Goal: Information Seeking & Learning: Learn about a topic

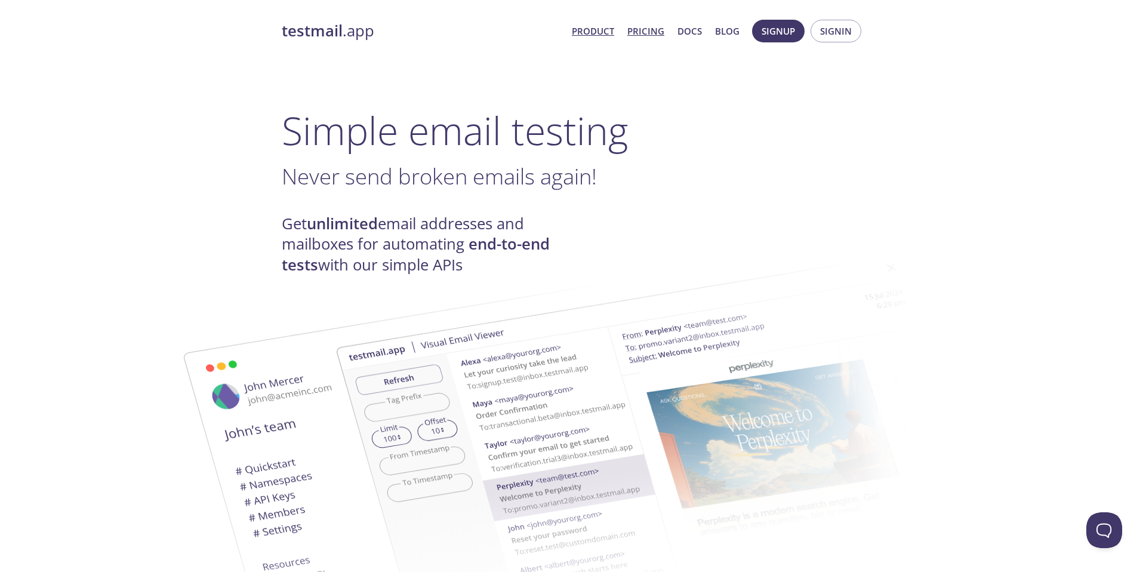
click at [637, 26] on link "Pricing" at bounding box center [645, 31] width 37 height 16
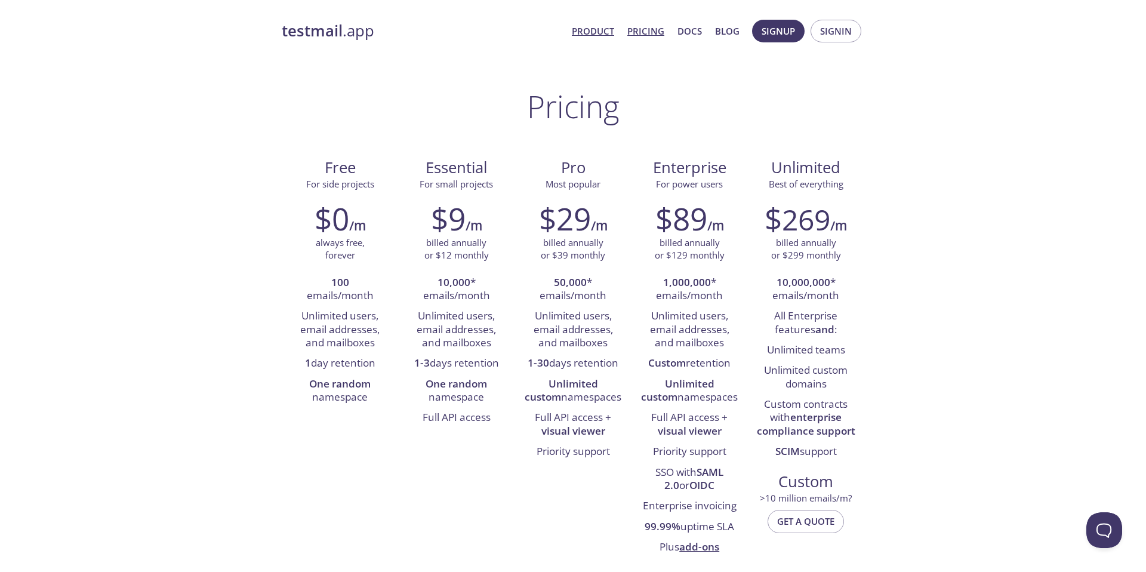
click at [589, 35] on link "Product" at bounding box center [593, 31] width 42 height 16
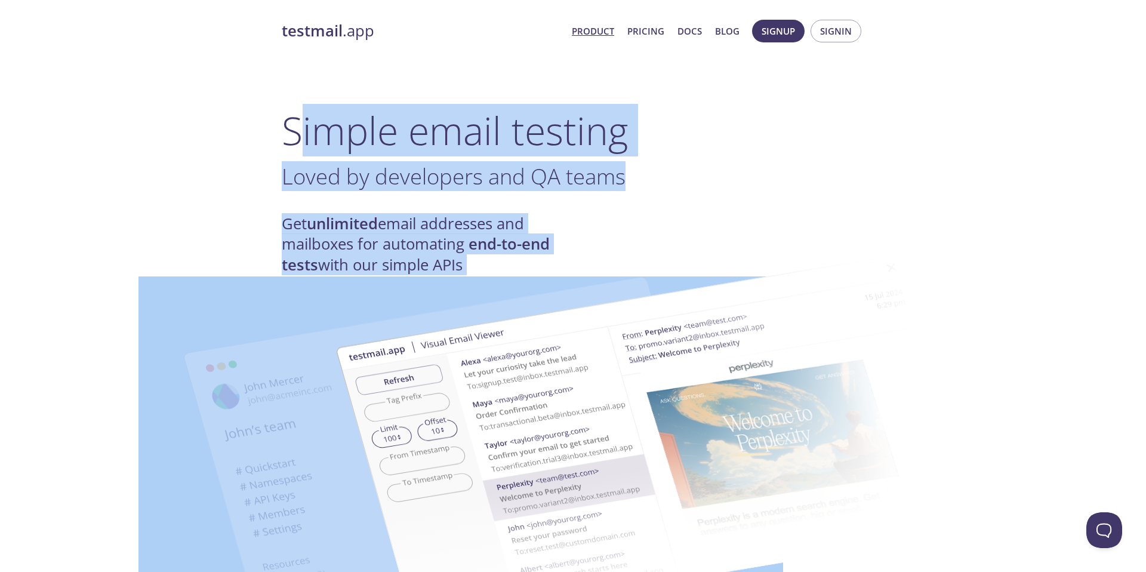
drag, startPoint x: 323, startPoint y: 138, endPoint x: 485, endPoint y: 271, distance: 209.9
click at [296, 153] on h1 "Simple email testing" at bounding box center [573, 130] width 583 height 46
drag, startPoint x: 249, startPoint y: 115, endPoint x: 348, endPoint y: 196, distance: 127.2
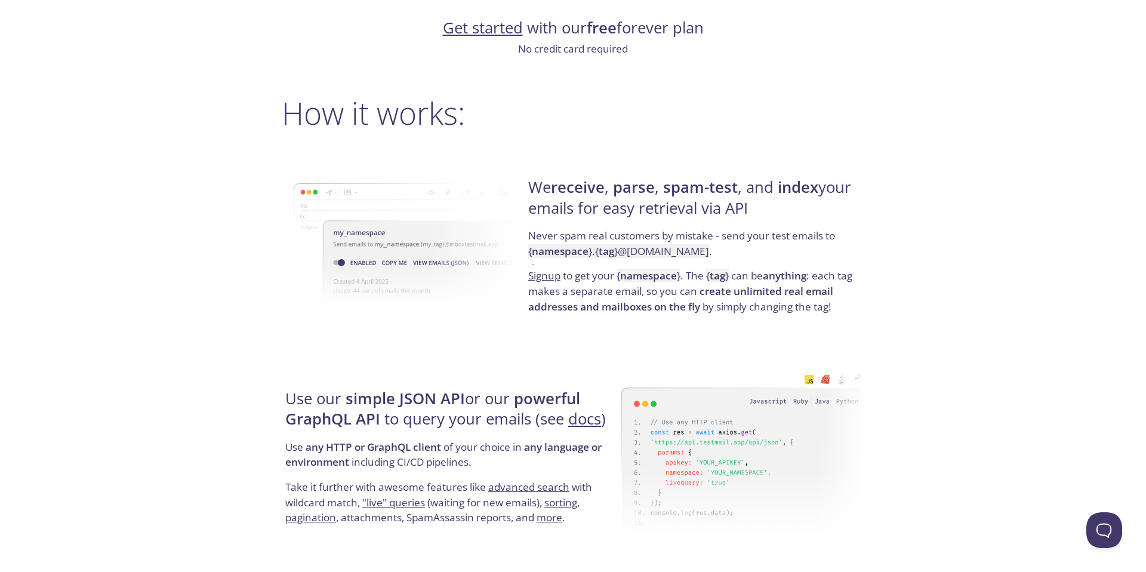
scroll to position [799, 0]
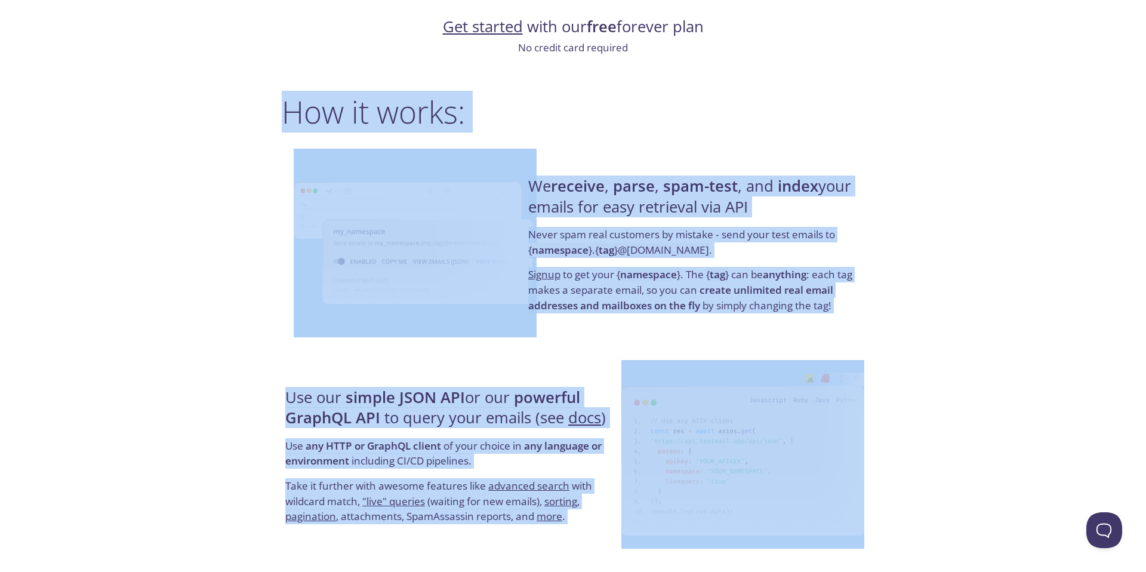
drag, startPoint x: 282, startPoint y: 109, endPoint x: 891, endPoint y: 384, distance: 668.1
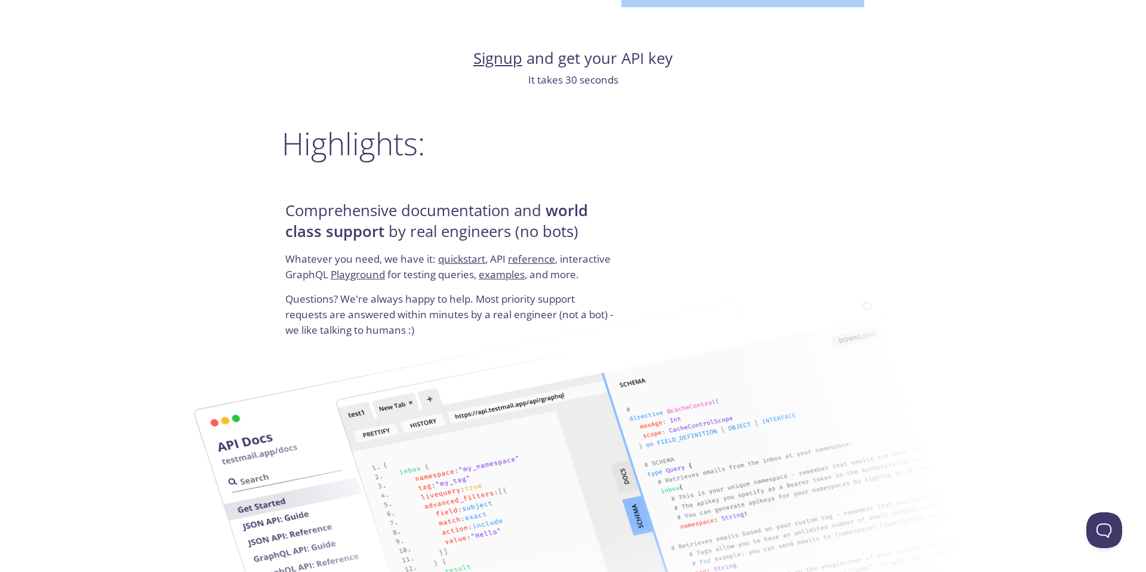
scroll to position [1356, 0]
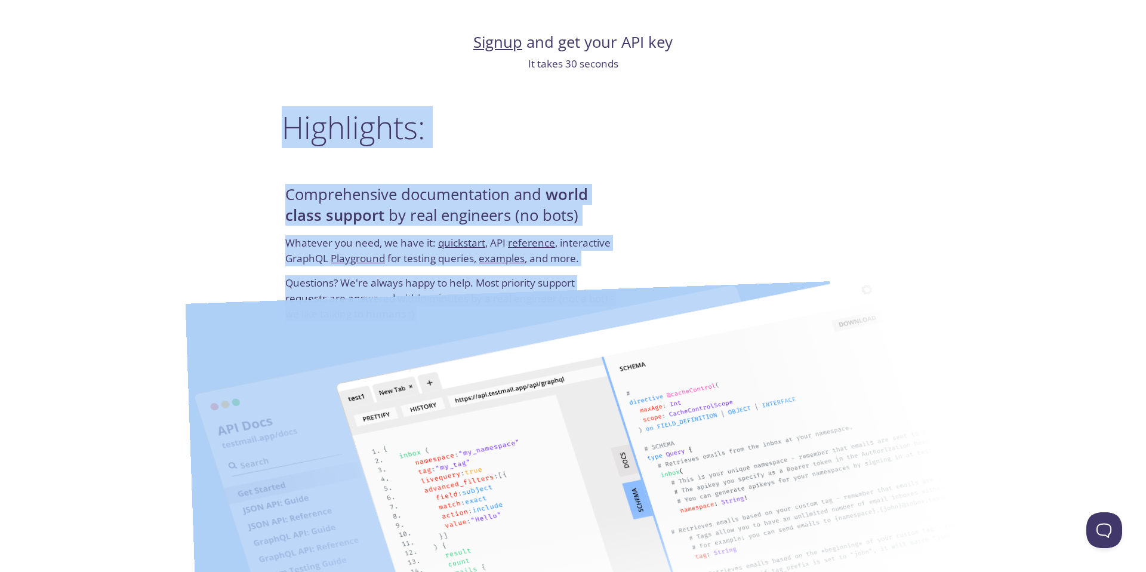
drag, startPoint x: 259, startPoint y: 111, endPoint x: 624, endPoint y: 337, distance: 429.3
click at [624, 337] on div "testmail .app Product Pricing Docs Blog Signup Signin Simple email testing Love…" at bounding box center [573, 59] width 1146 height 2807
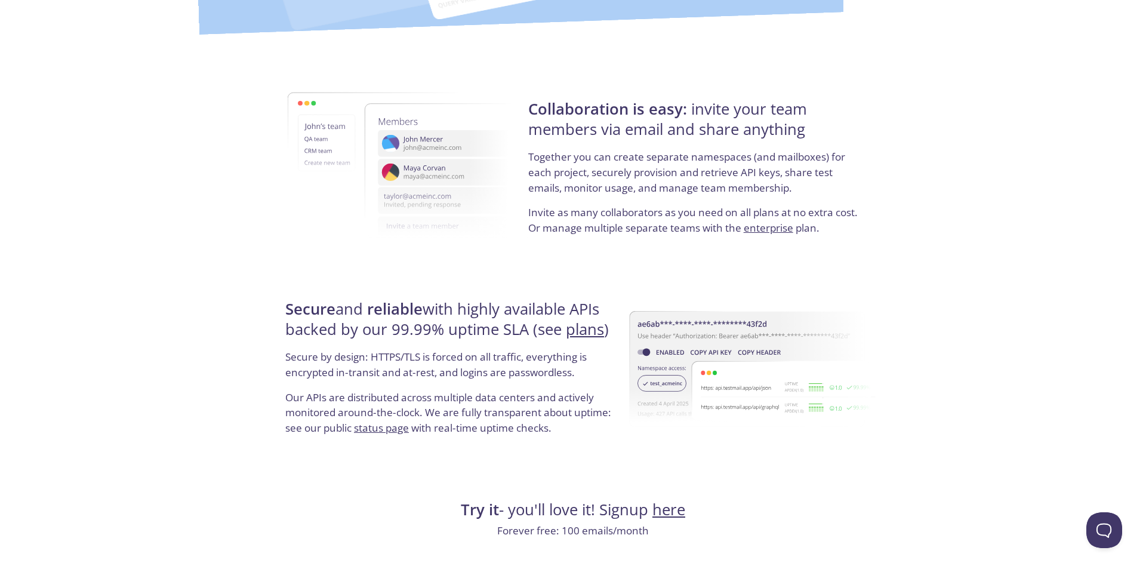
scroll to position [2051, 0]
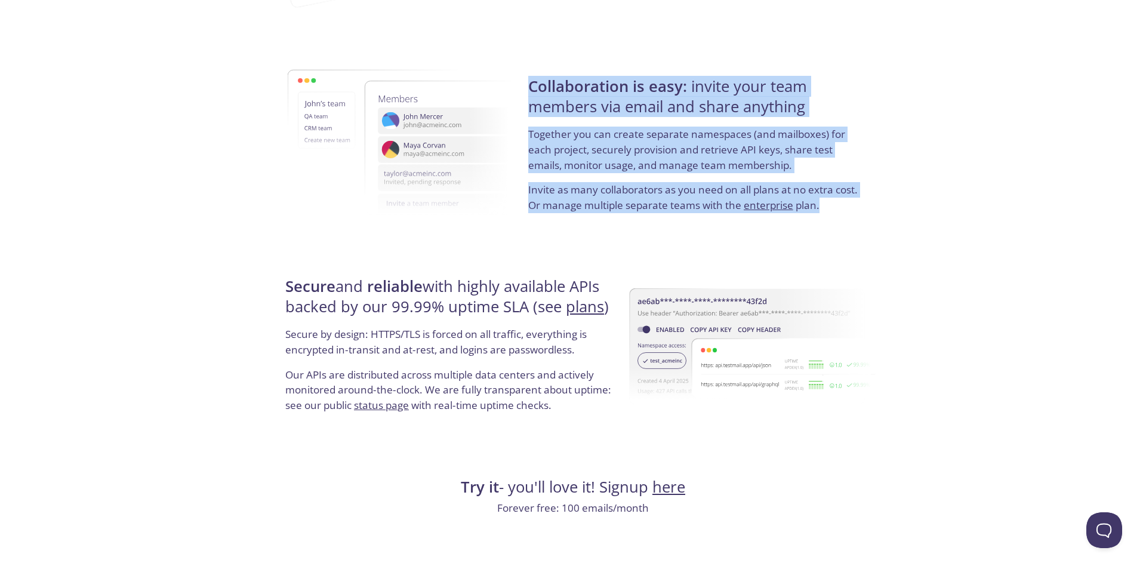
drag, startPoint x: 837, startPoint y: 209, endPoint x: 529, endPoint y: 81, distance: 334.2
click at [529, 81] on div "Collaboration is easy: invite your team members via email and share anything To…" at bounding box center [695, 144] width 340 height 192
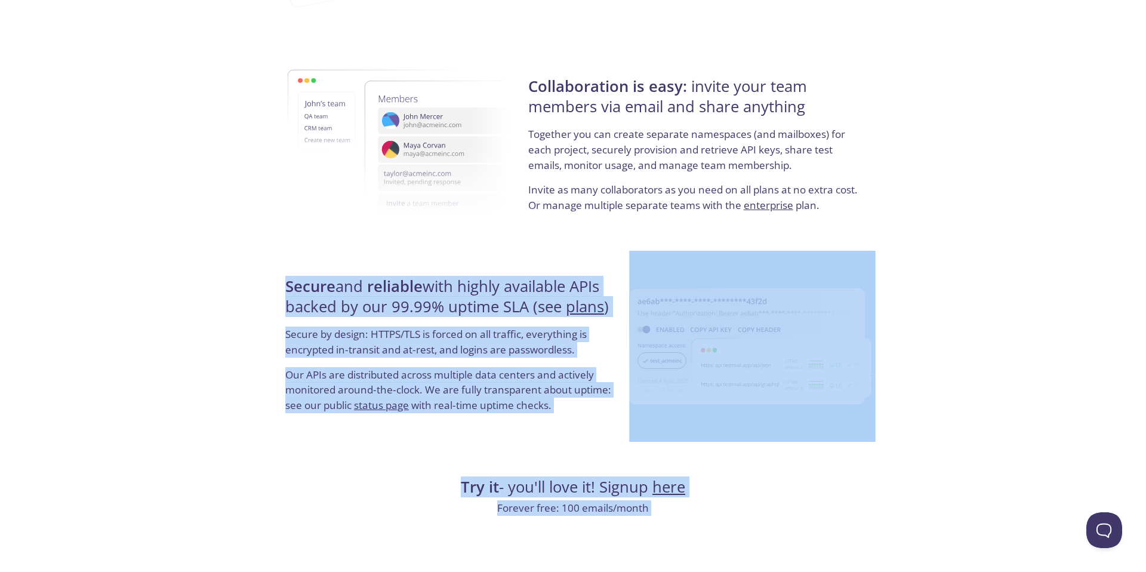
drag, startPoint x: 307, startPoint y: 282, endPoint x: 639, endPoint y: 535, distance: 417.5
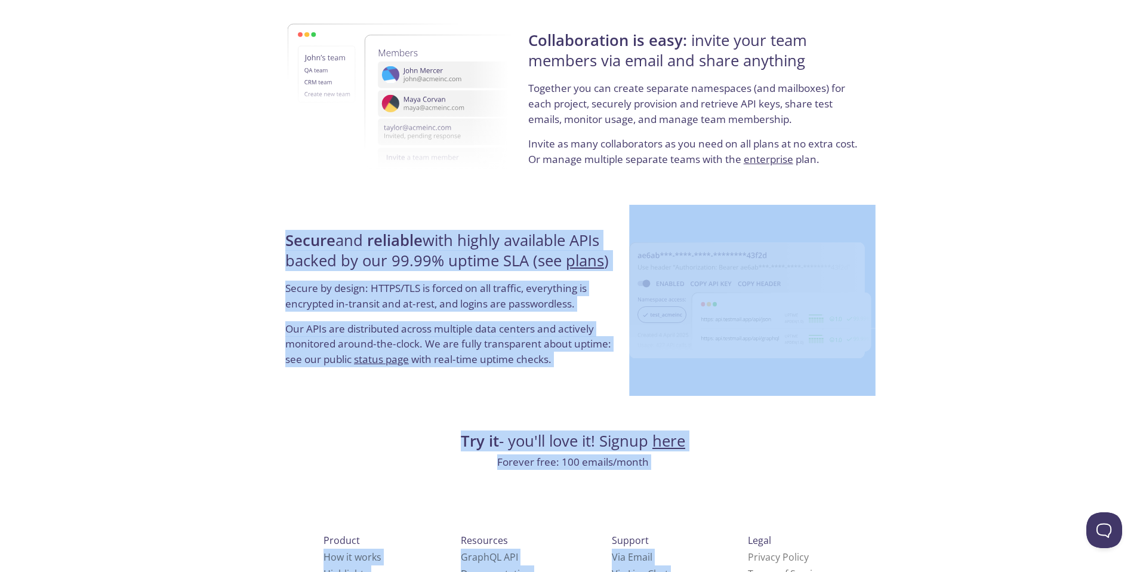
scroll to position [2158, 0]
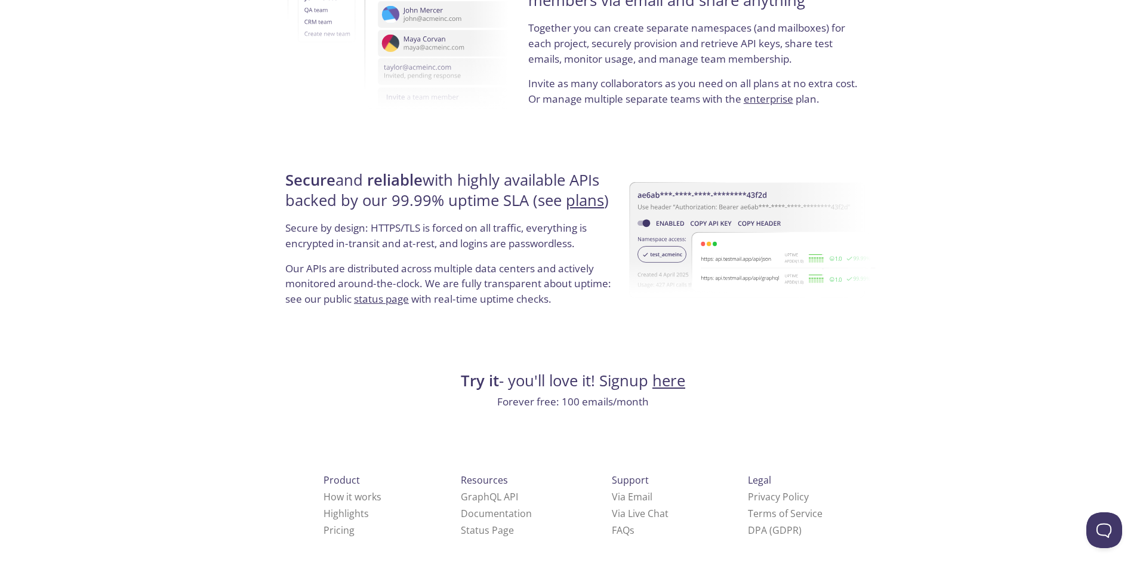
click at [758, 127] on div "Collaboration is easy: invite your team members via email and share anything To…" at bounding box center [695, 38] width 340 height 192
